Goal: Task Accomplishment & Management: Manage account settings

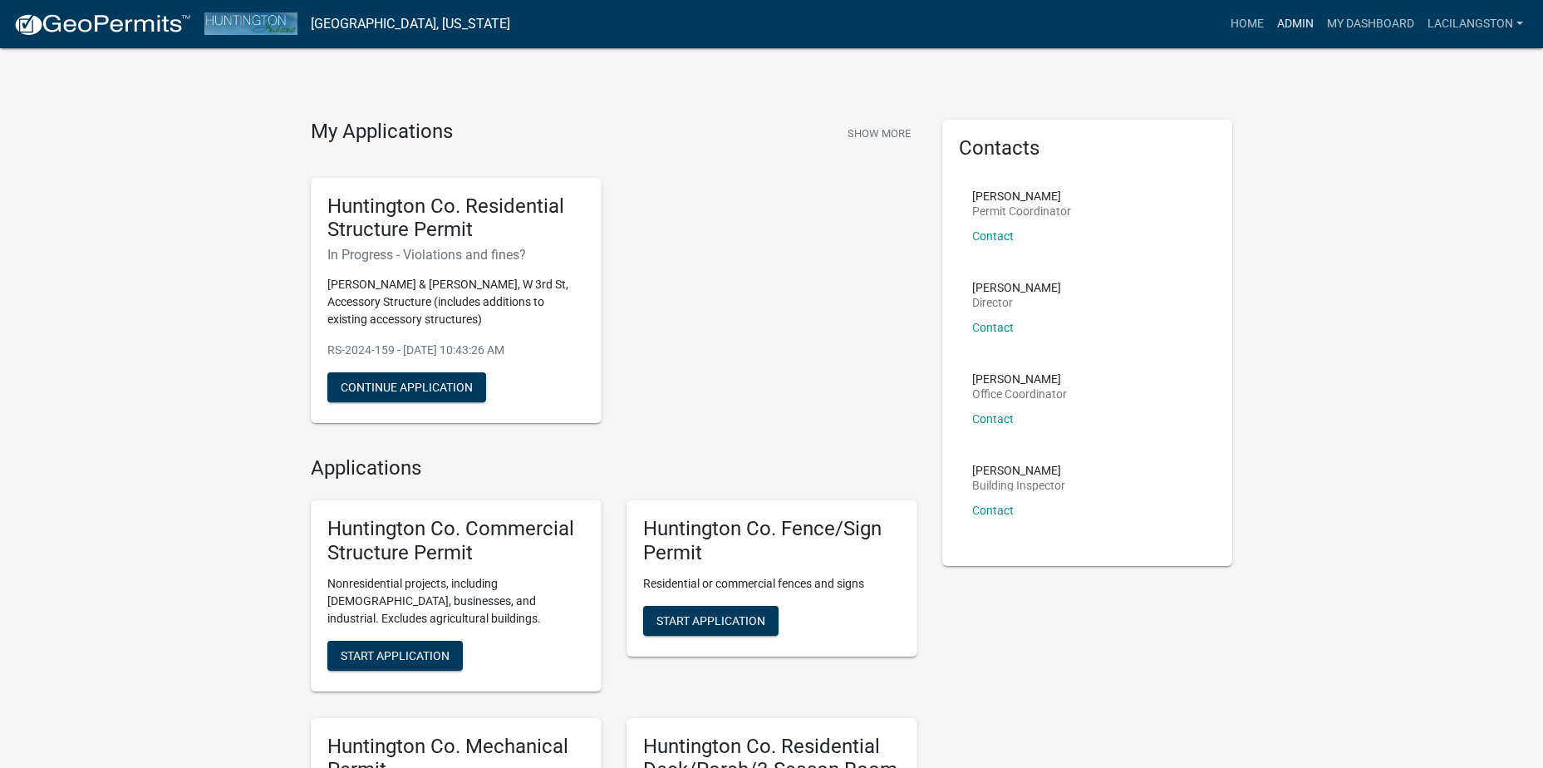
click at [1274, 20] on link "Admin" at bounding box center [1296, 24] width 50 height 32
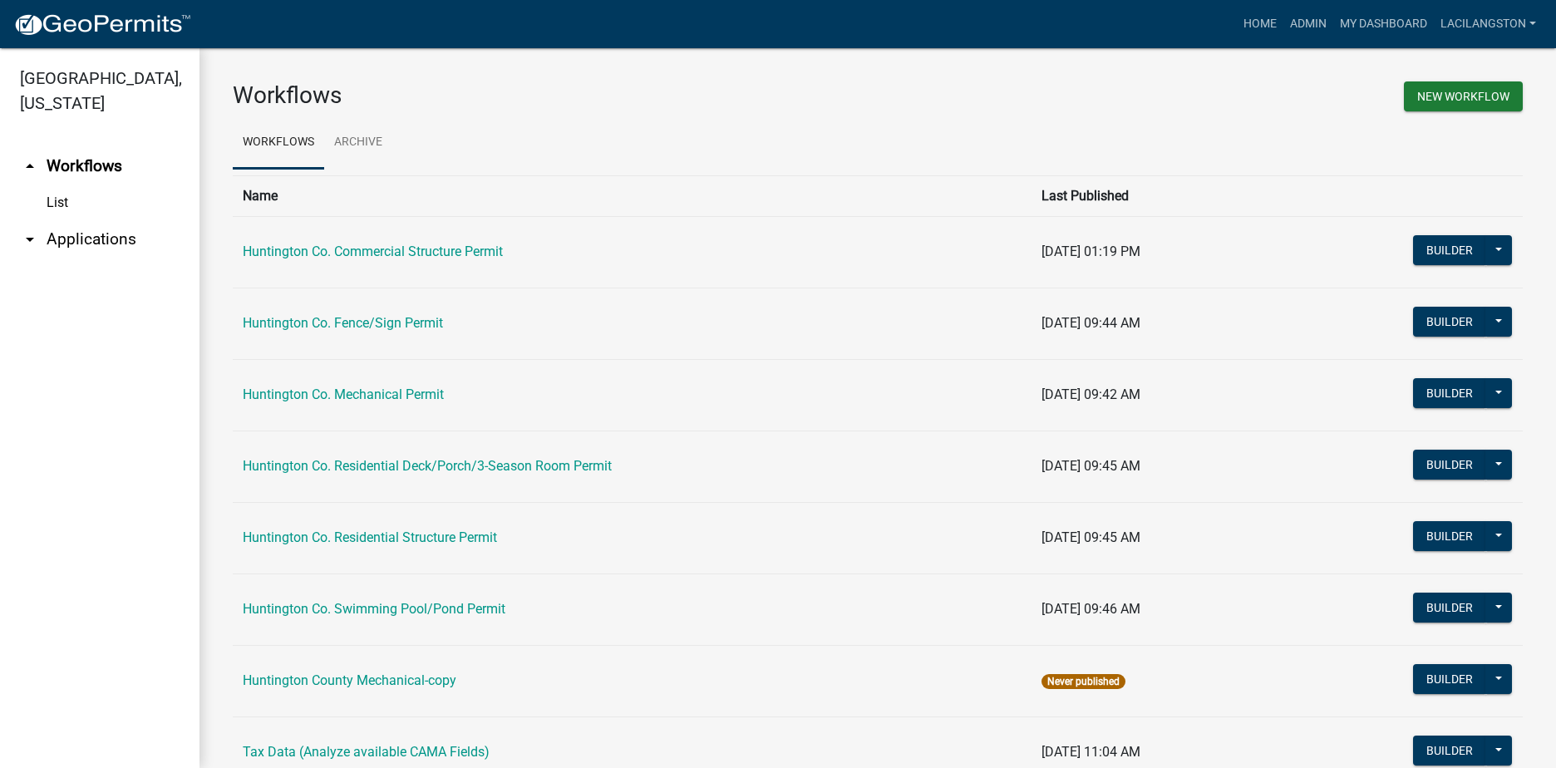
click at [81, 239] on link "arrow_drop_down Applications" at bounding box center [99, 239] width 199 height 40
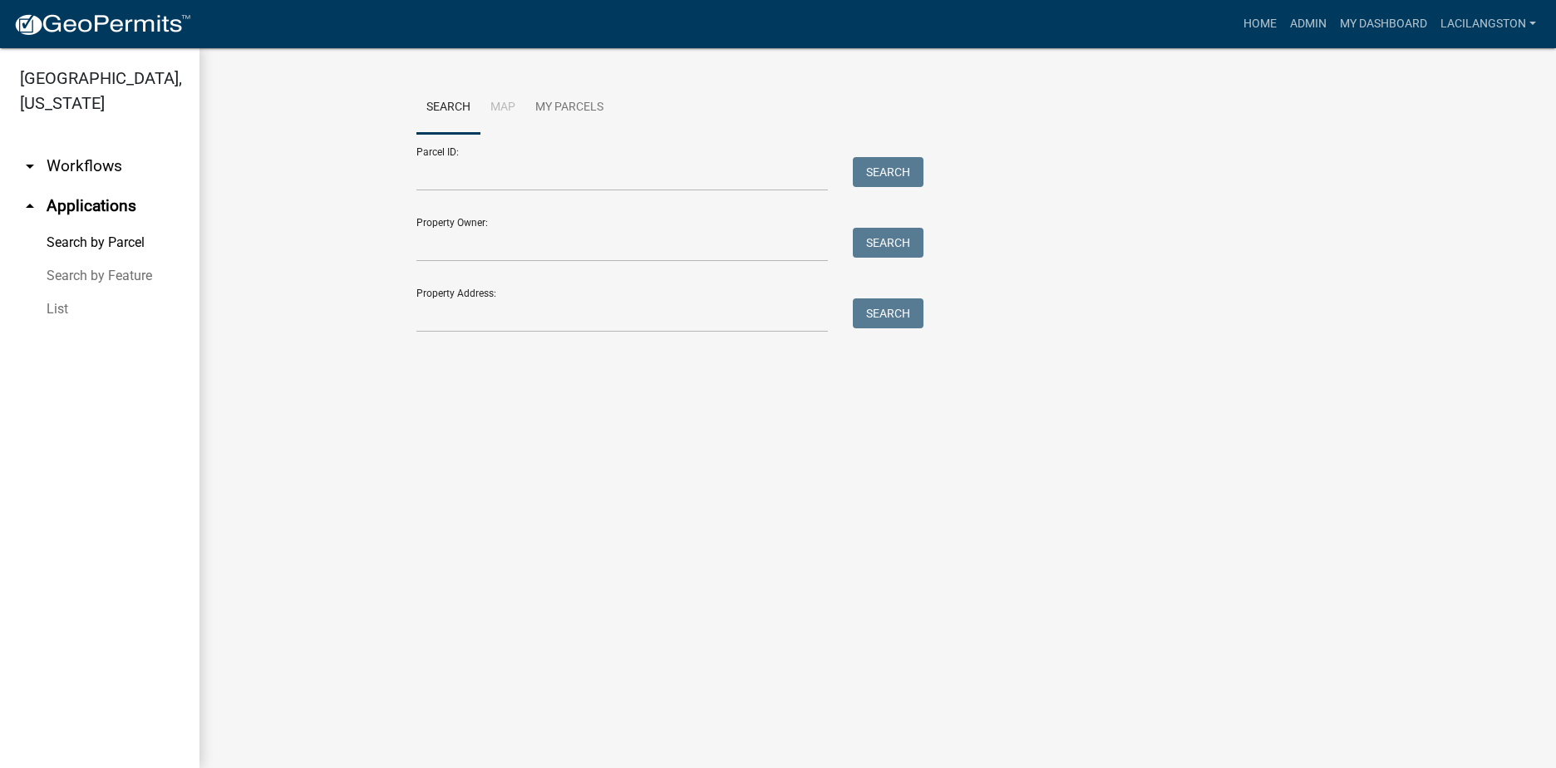
click at [53, 316] on link "List" at bounding box center [99, 309] width 199 height 33
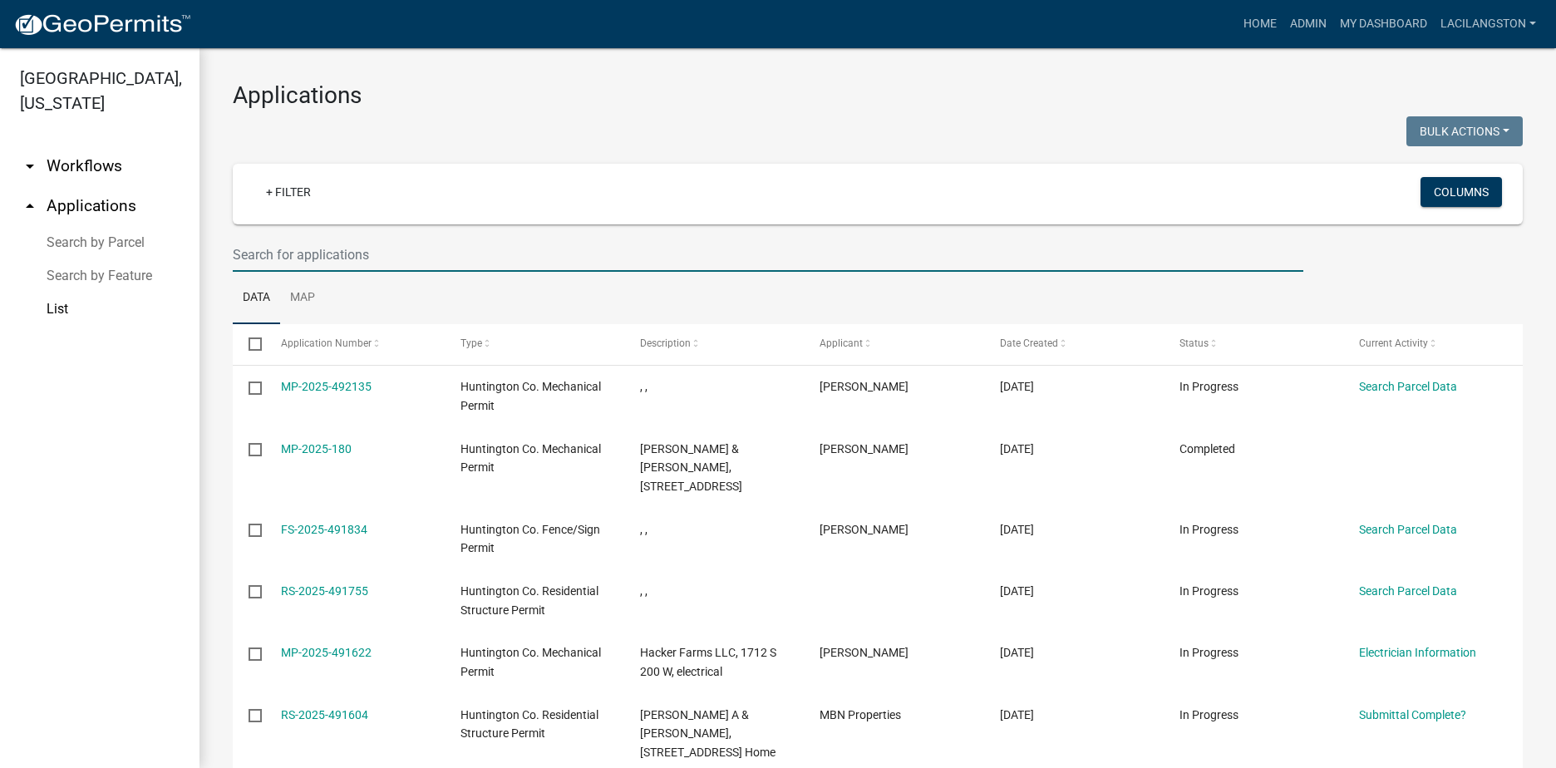
click at [327, 238] on input "text" at bounding box center [768, 255] width 1070 height 34
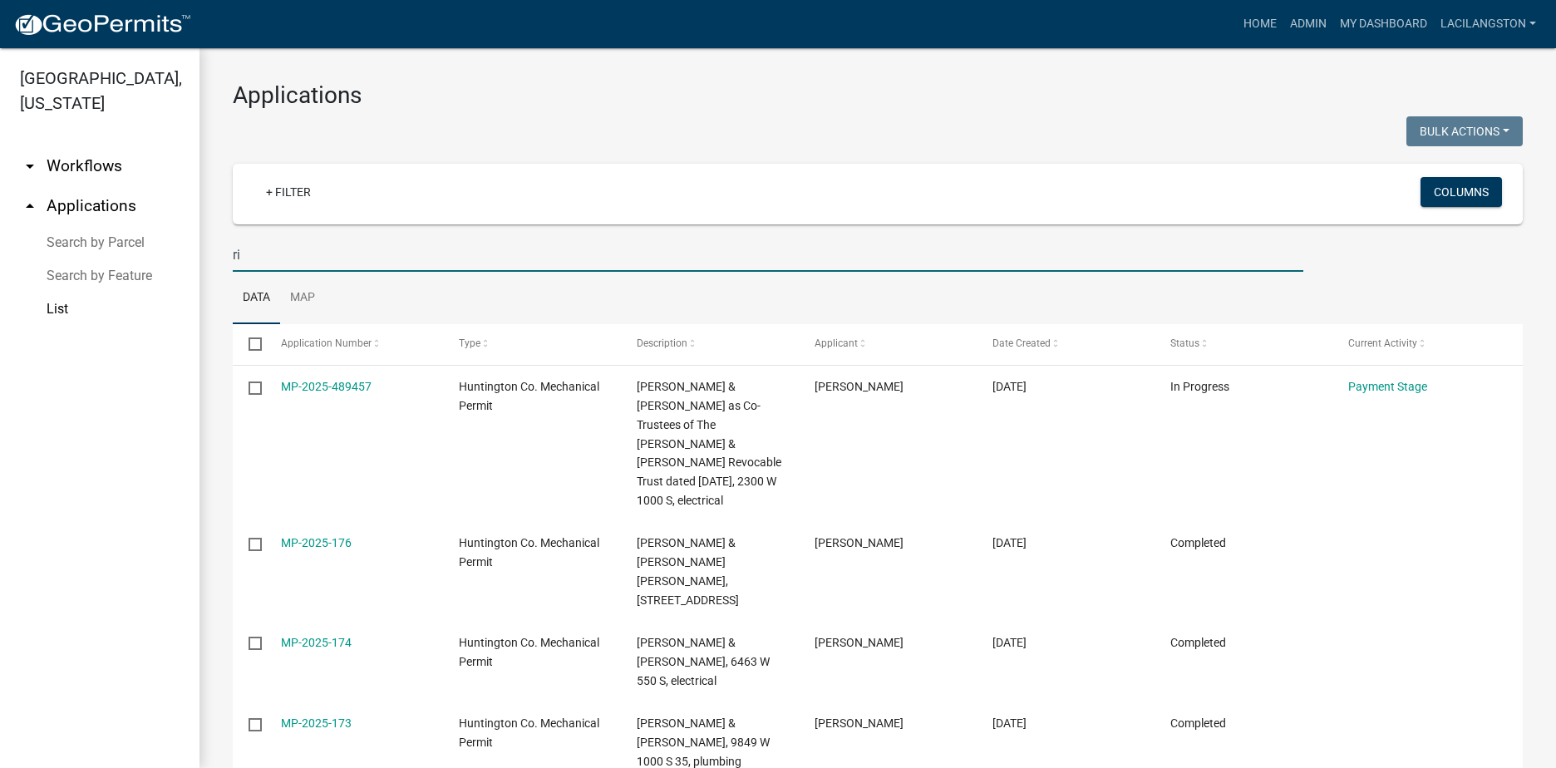
type input "r"
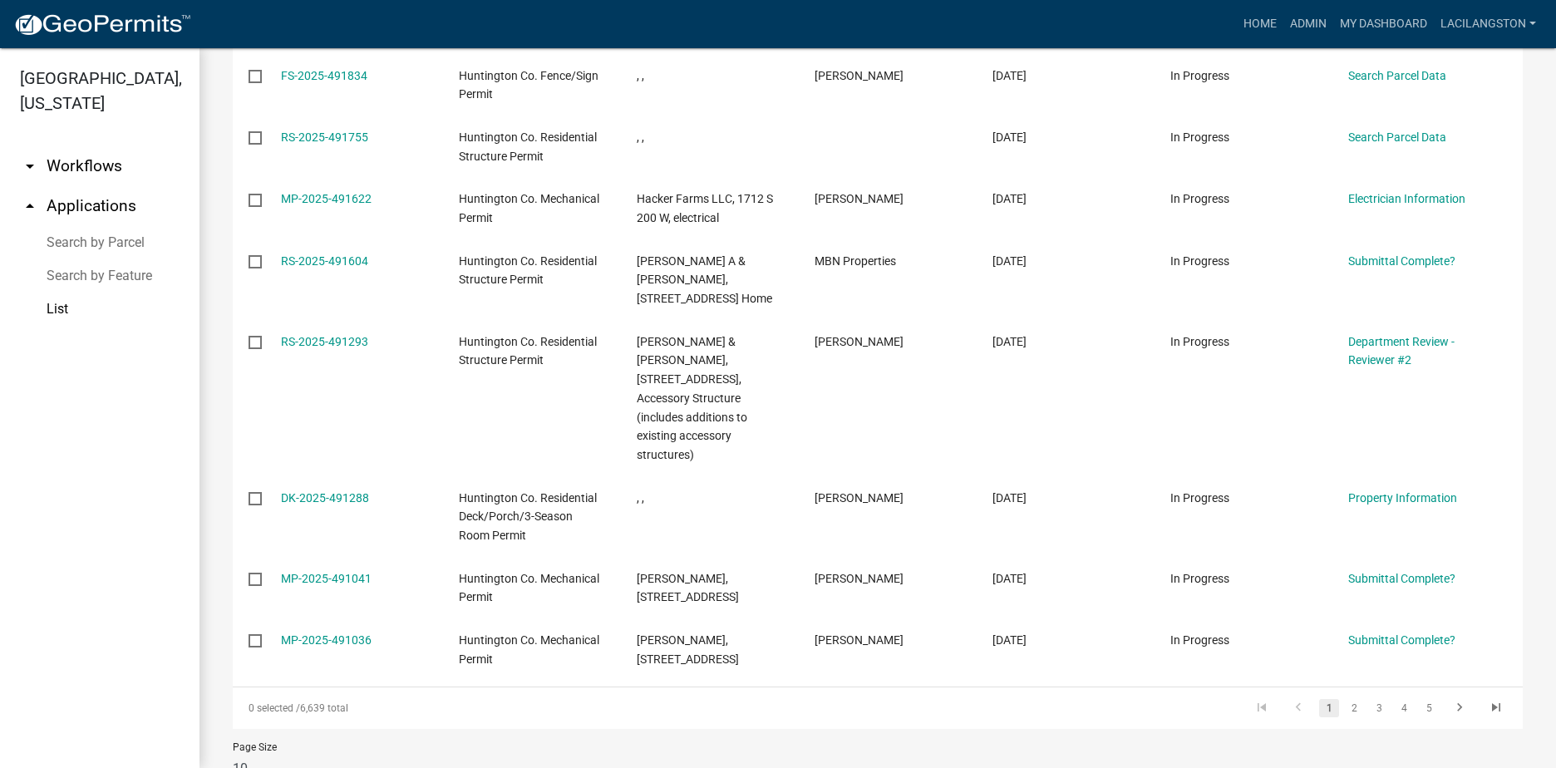
scroll to position [480, 0]
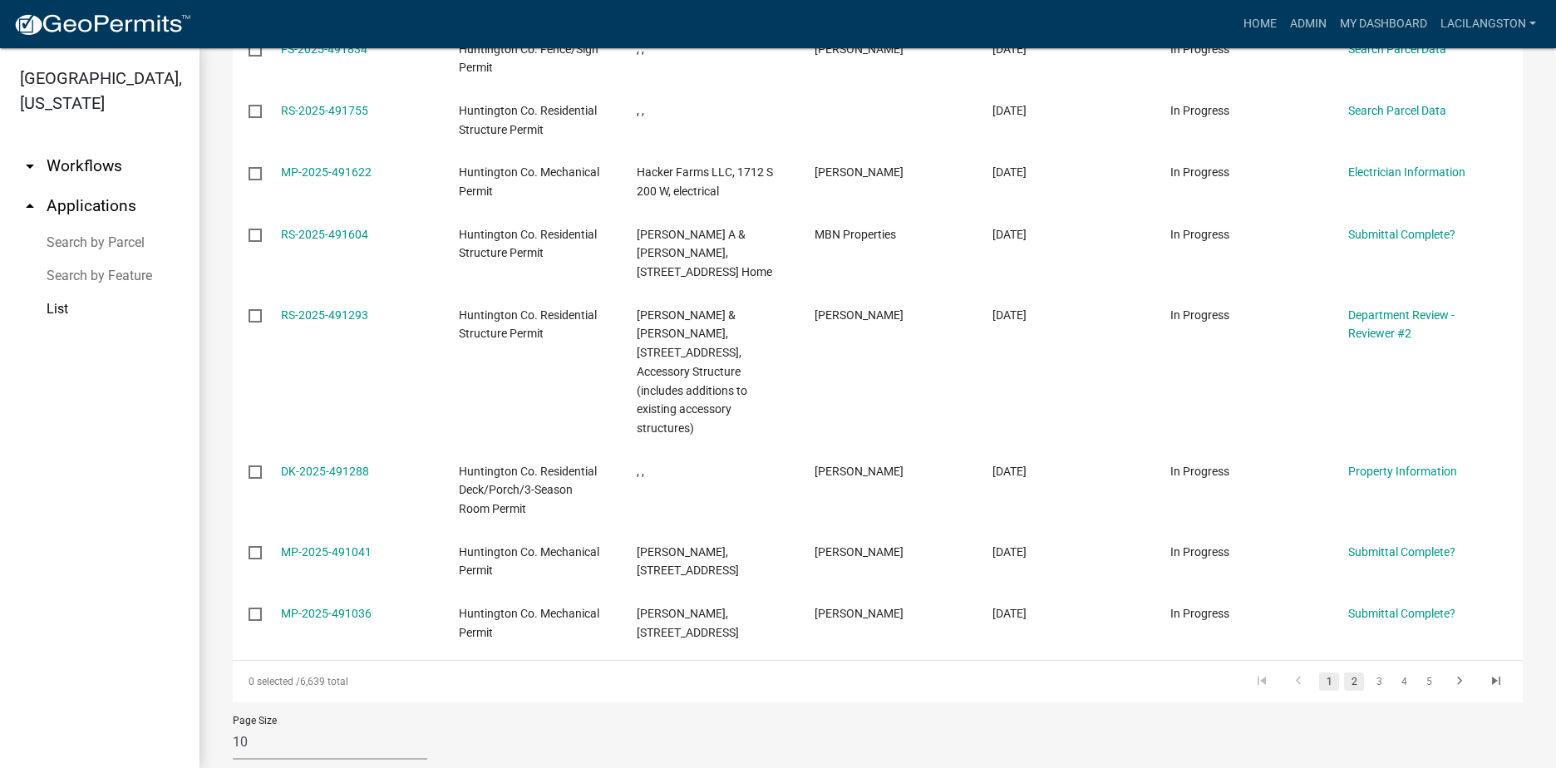
click at [1346, 672] on link "2" at bounding box center [1354, 681] width 20 height 18
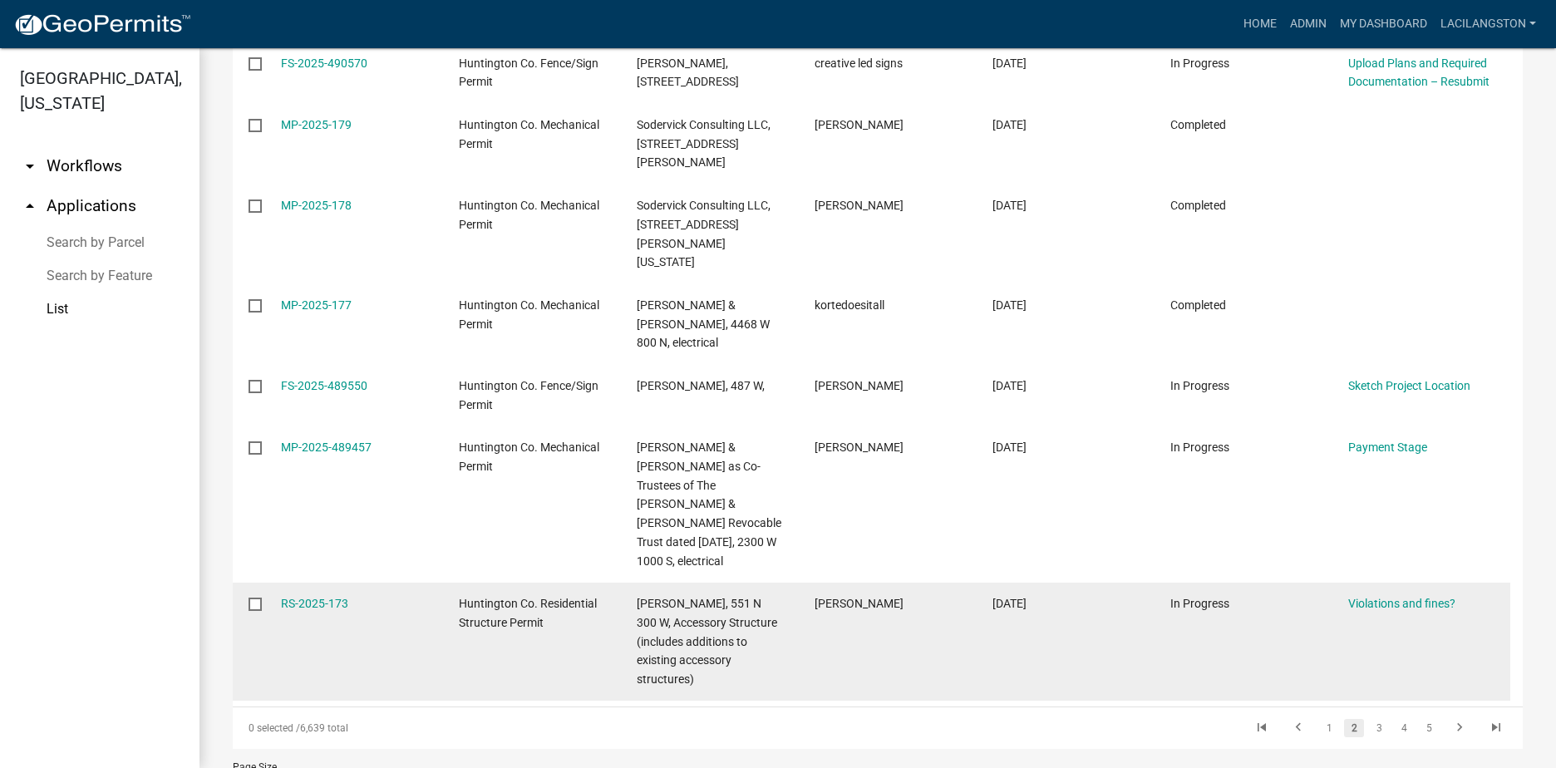
scroll to position [593, 0]
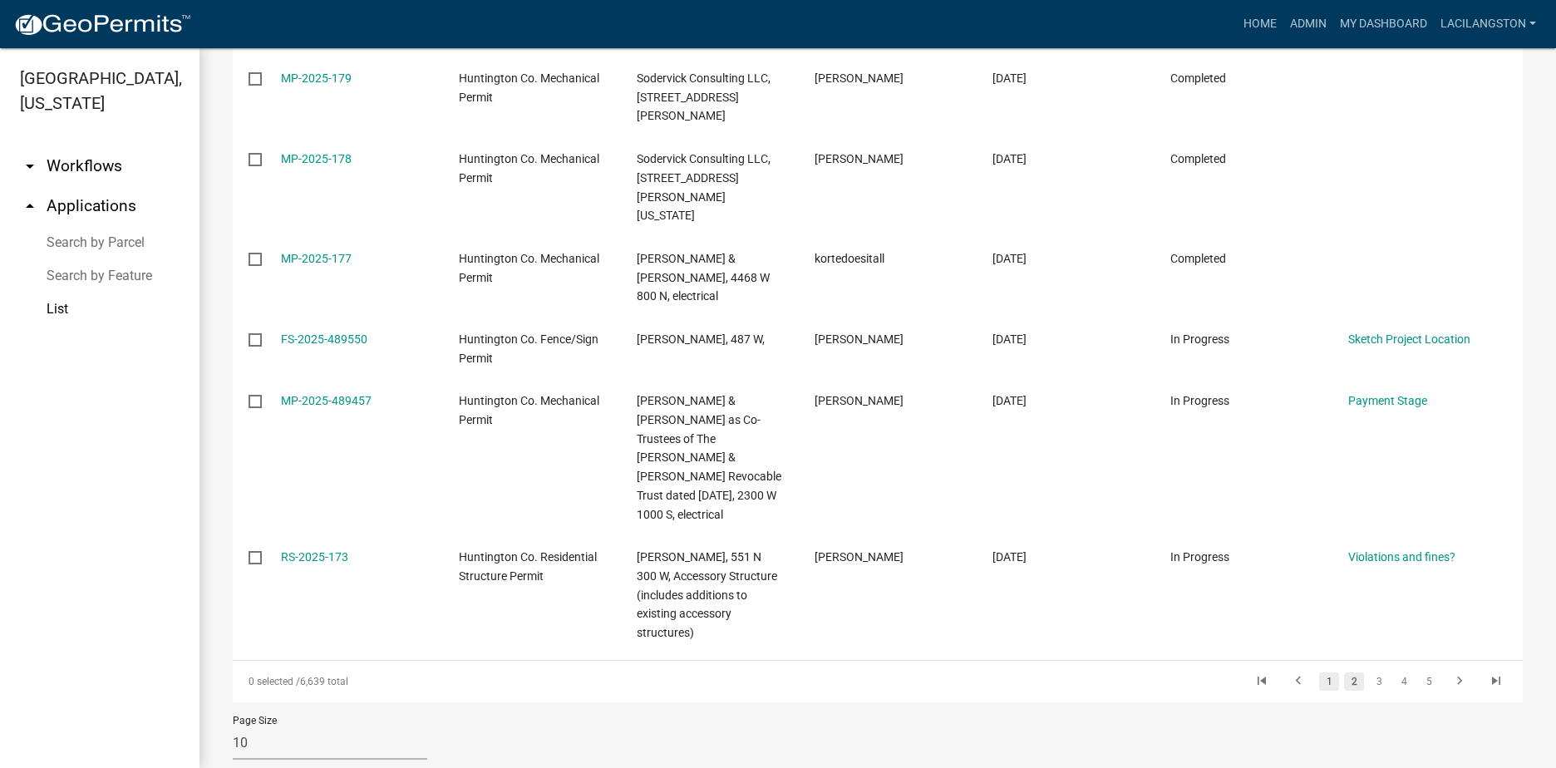
click at [1319, 672] on link "1" at bounding box center [1329, 681] width 20 height 18
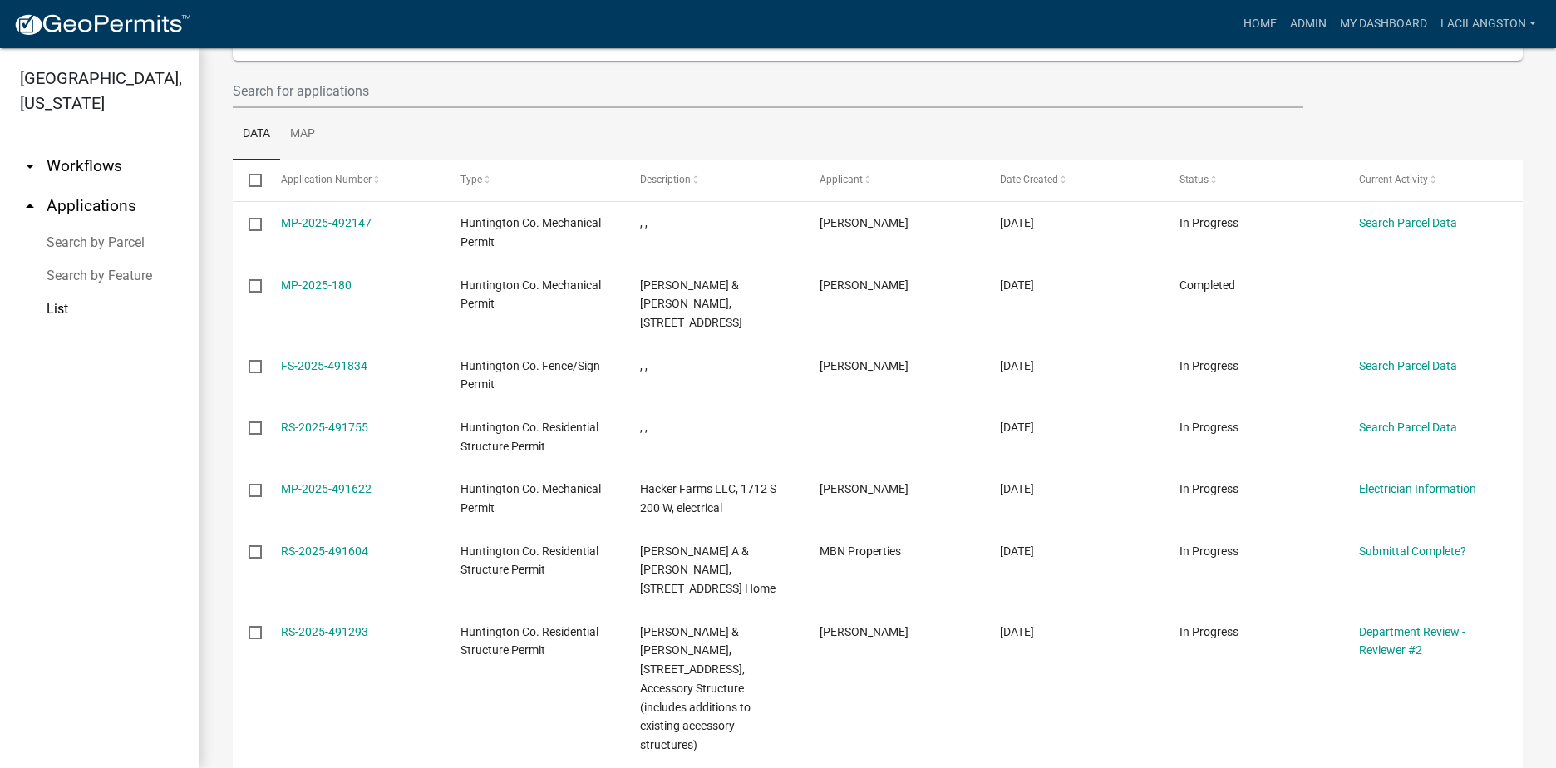
scroll to position [148, 0]
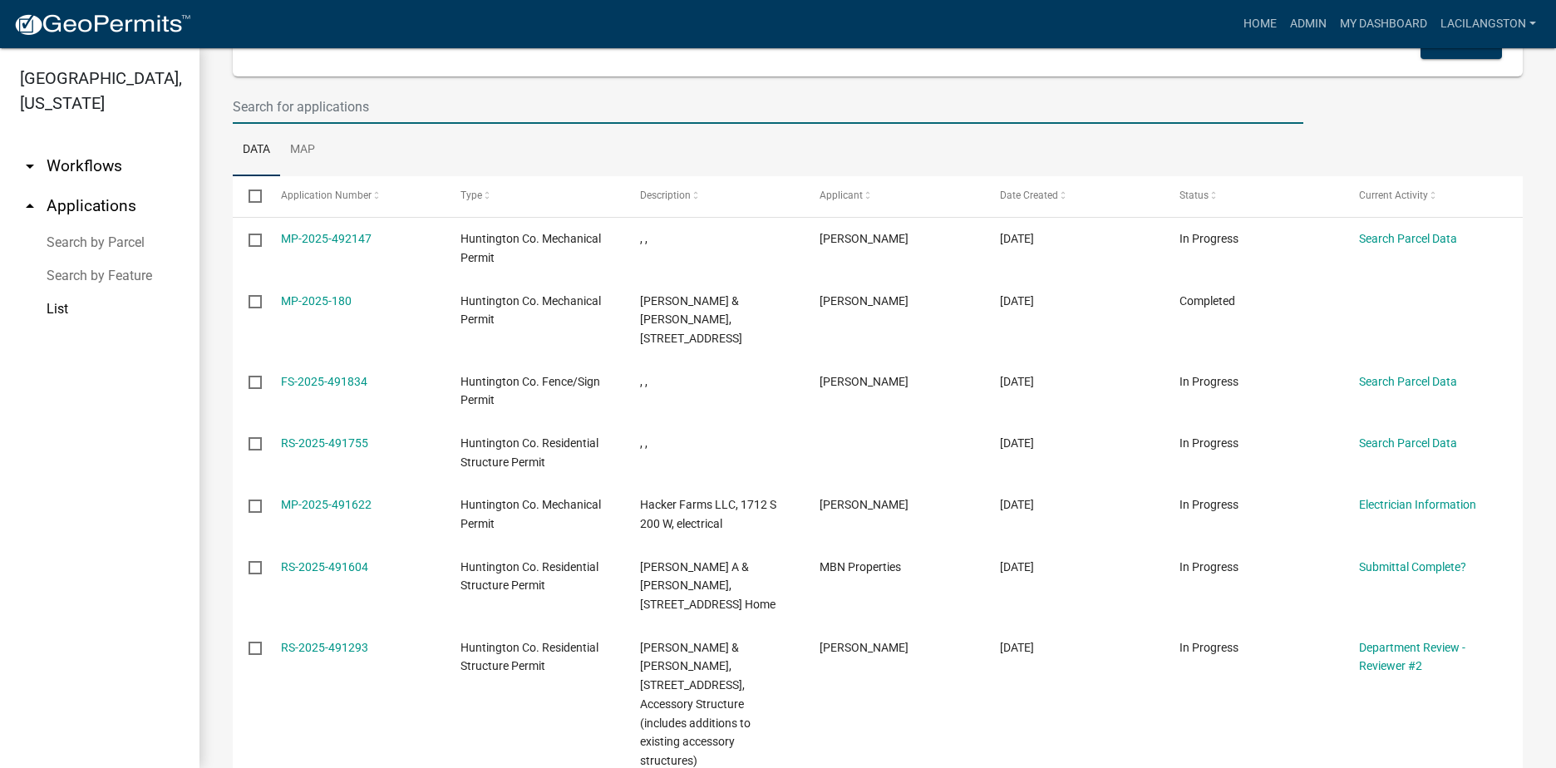
click at [286, 114] on input "text" at bounding box center [768, 107] width 1070 height 34
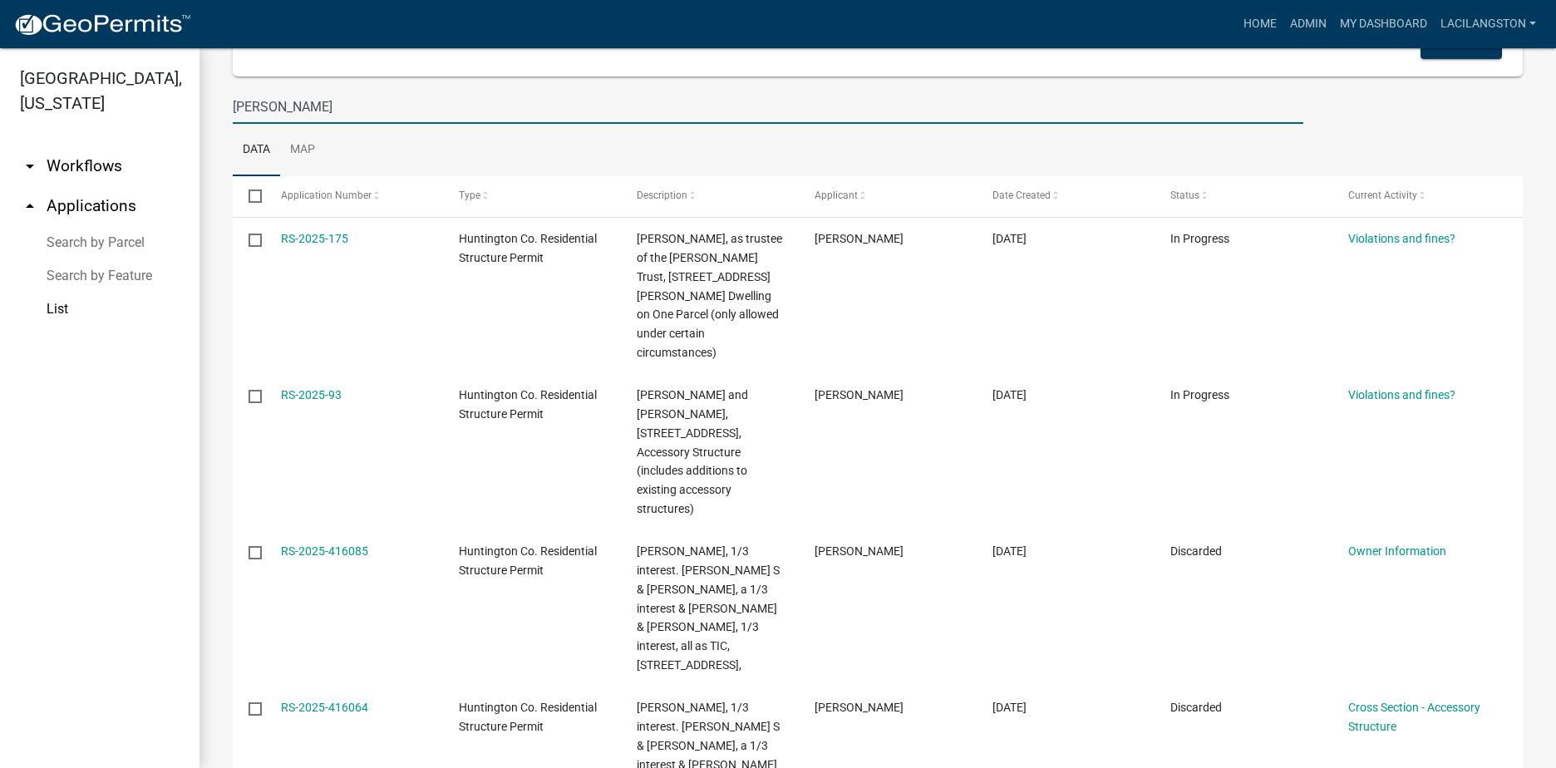
type input "[PERSON_NAME]"
